Goal: Find specific page/section: Find specific page/section

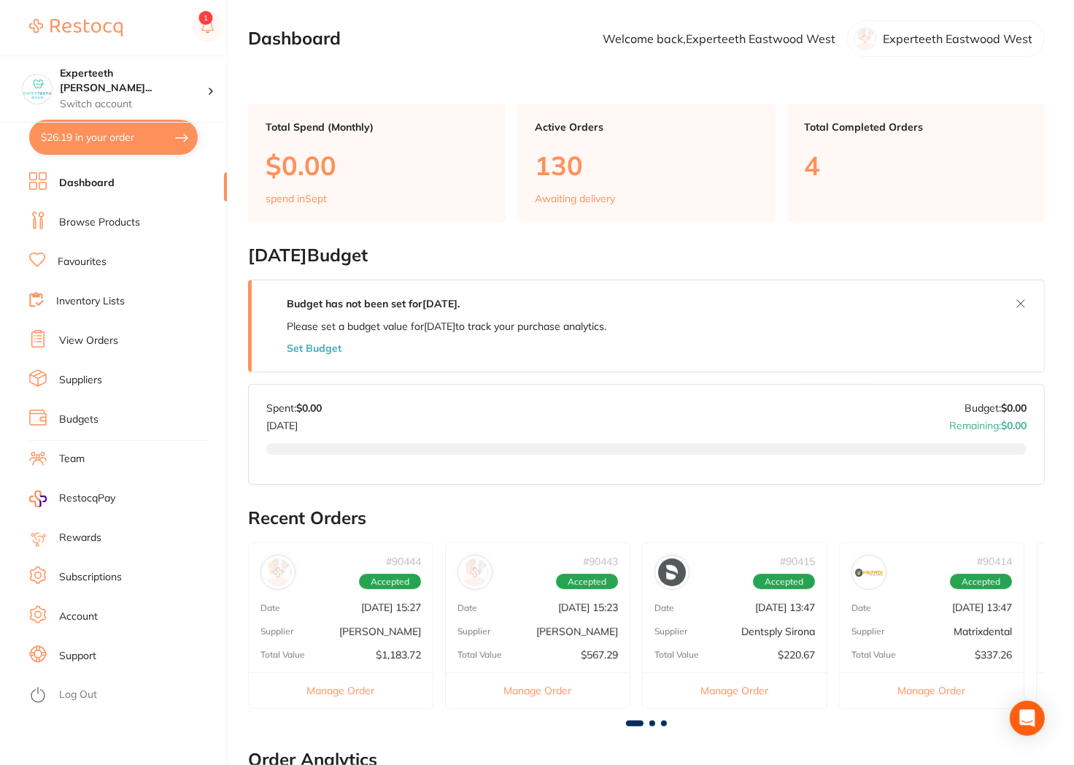
click at [90, 191] on li "Dashboard" at bounding box center [128, 183] width 198 height 22
click at [951, 42] on p "Experteeth Eastwood West" at bounding box center [958, 38] width 150 height 13
click at [69, 24] on img at bounding box center [75, 28] width 93 height 18
click at [69, 23] on img at bounding box center [75, 28] width 93 height 18
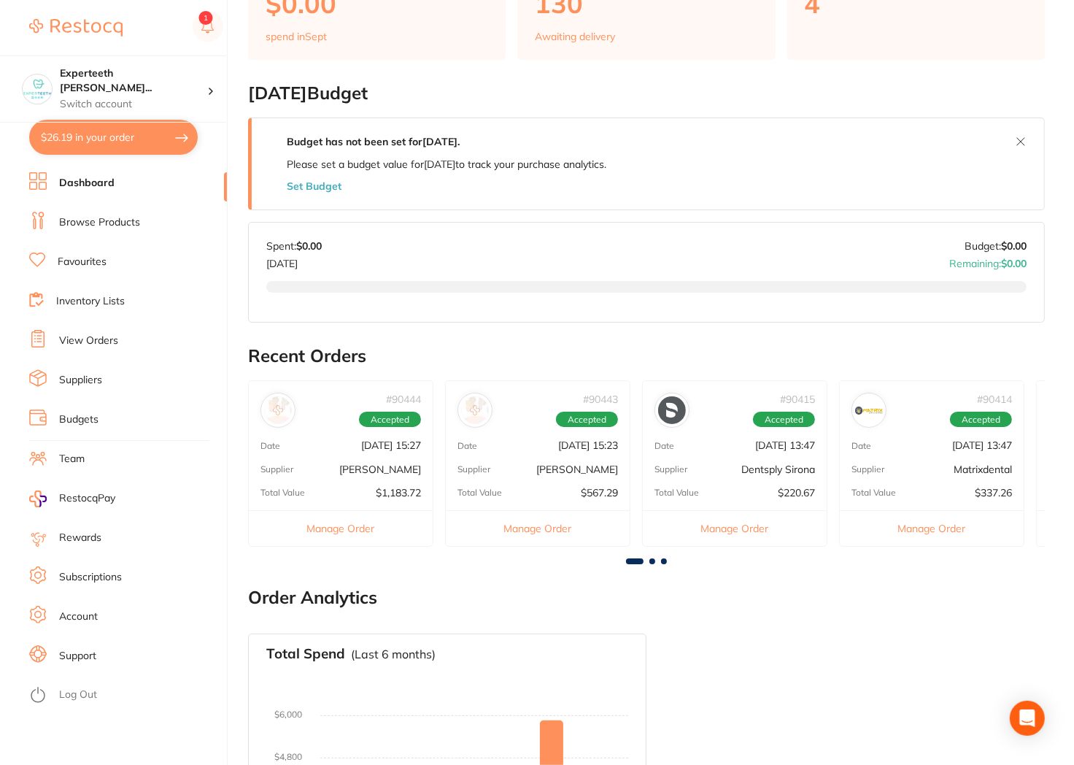
click at [124, 219] on link "Browse Products" at bounding box center [99, 222] width 81 height 15
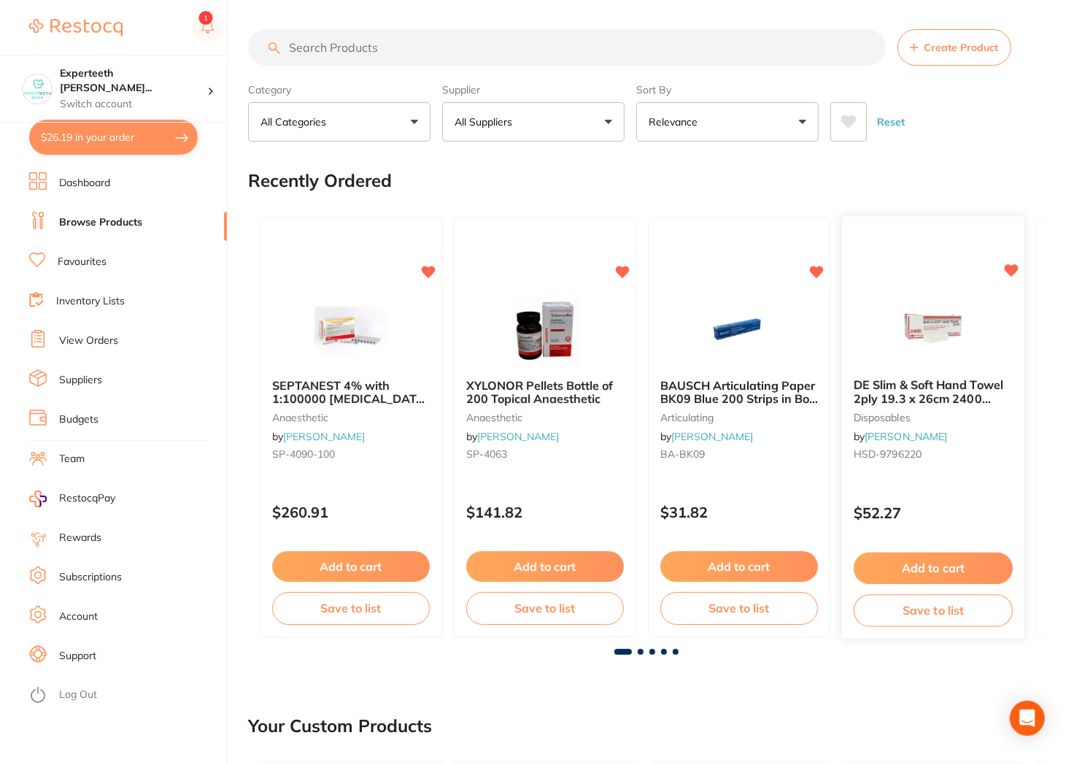
scroll to position [243, 0]
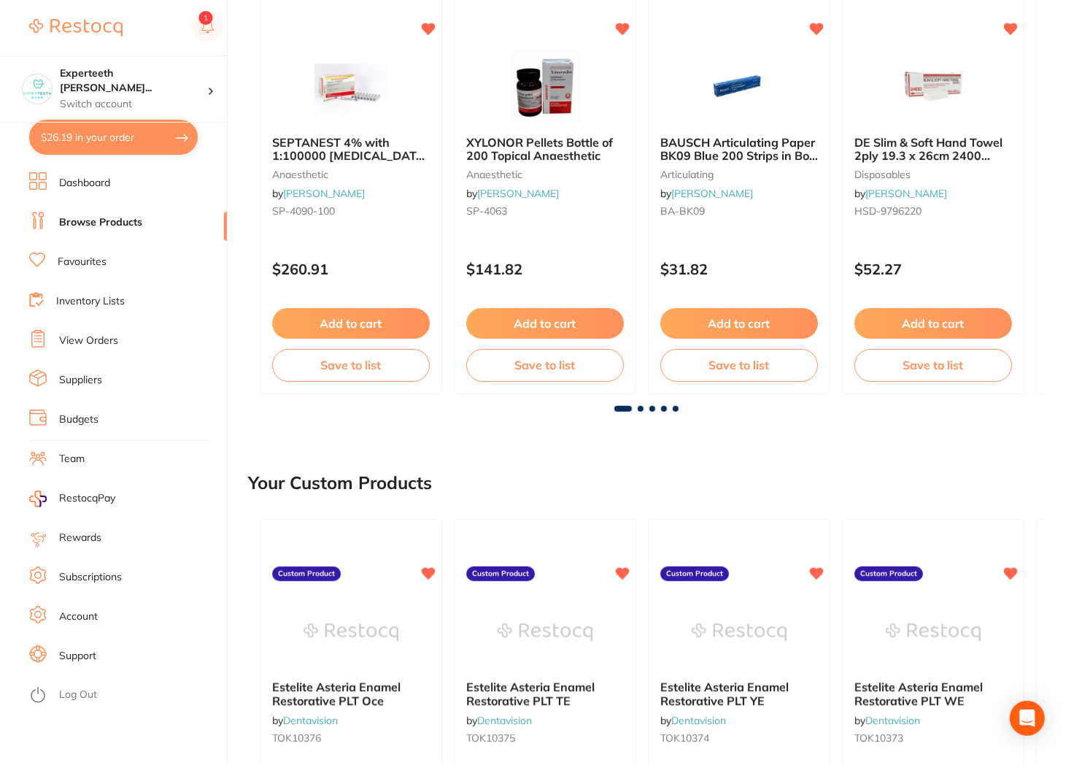
click at [640, 410] on span at bounding box center [641, 409] width 6 height 6
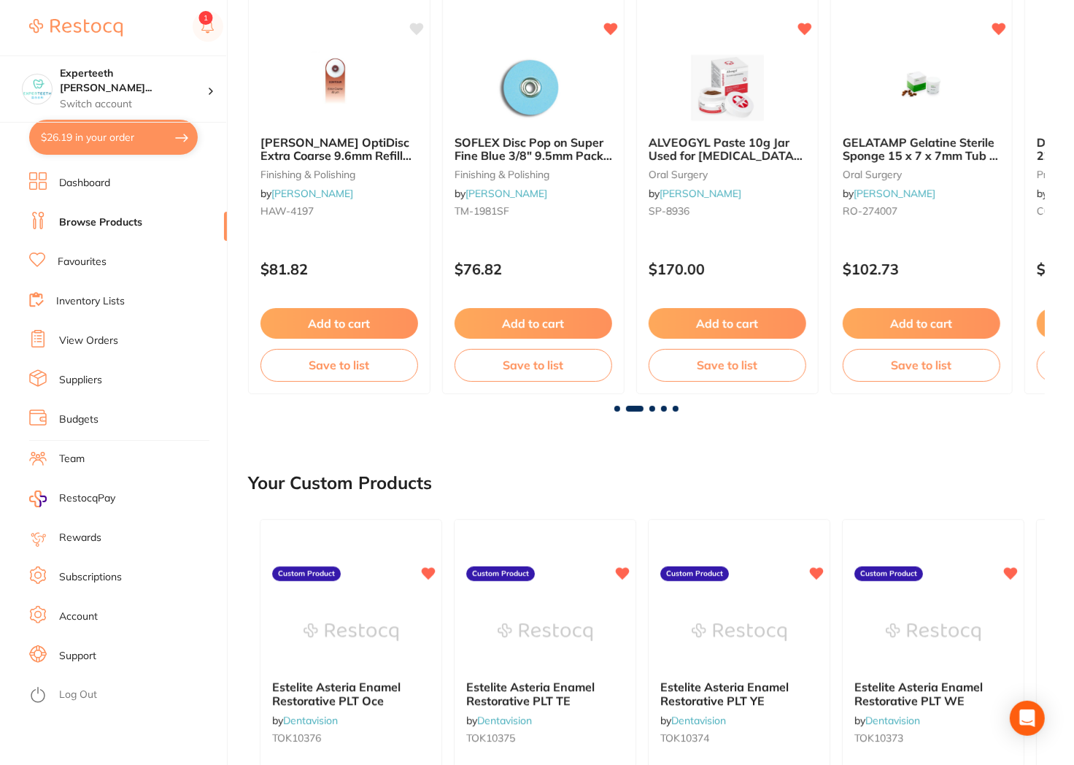
scroll to position [0, 797]
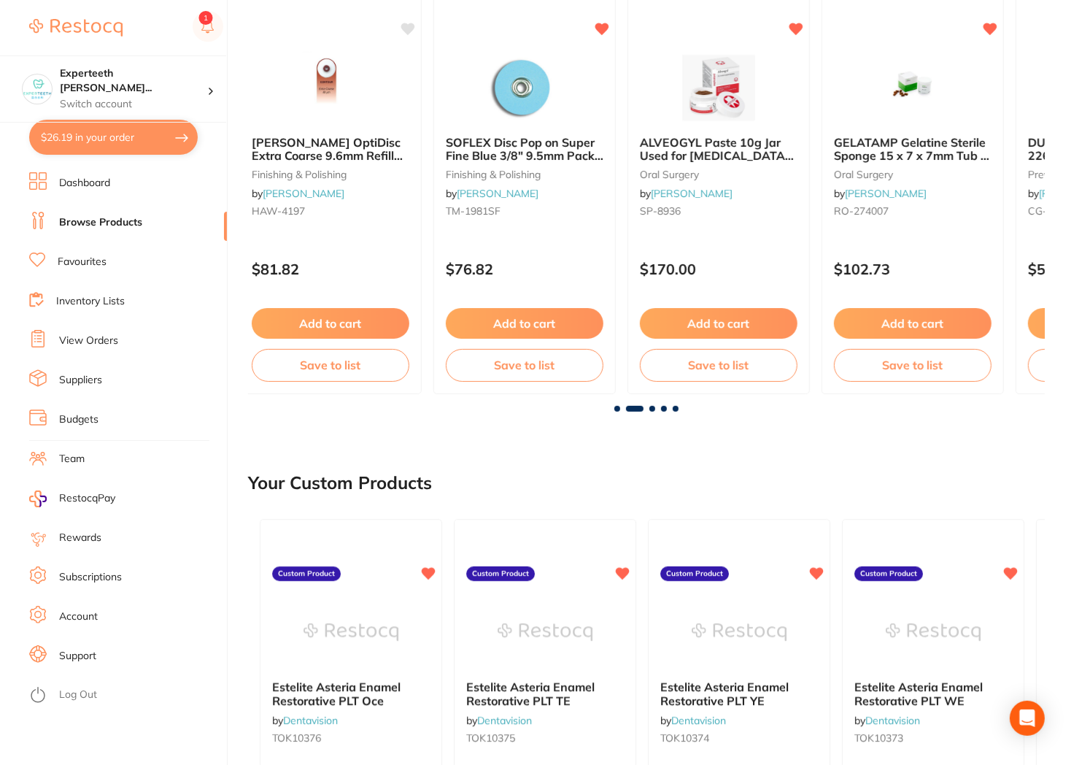
click at [659, 406] on div at bounding box center [646, 409] width 797 height 6
click at [654, 406] on span at bounding box center [652, 409] width 6 height 6
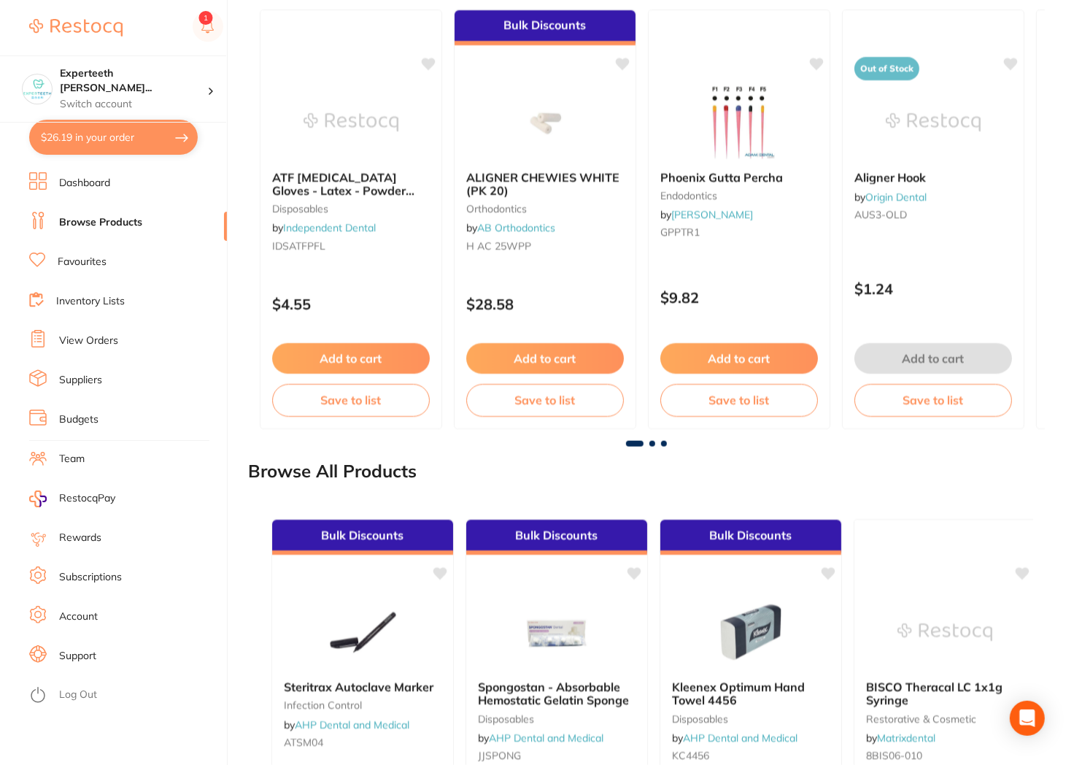
scroll to position [1459, 0]
